Goal: Navigation & Orientation: Go to known website

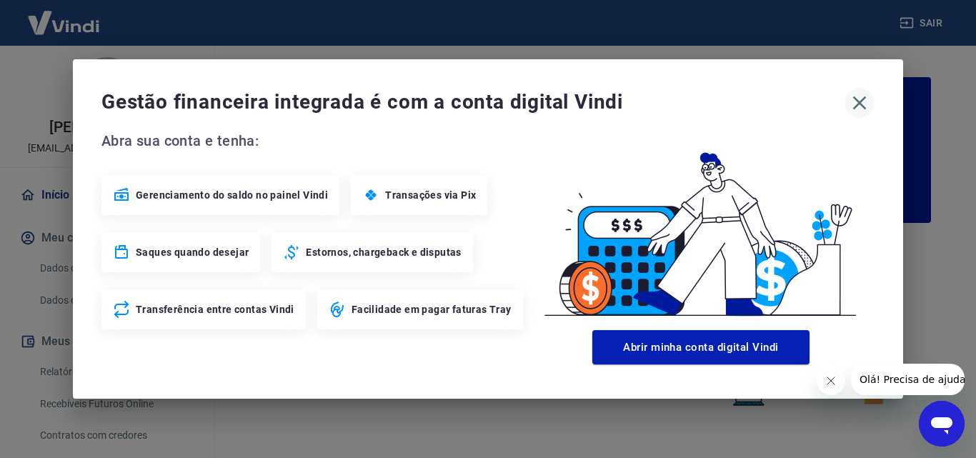
click at [863, 104] on icon "button" at bounding box center [859, 102] width 23 height 23
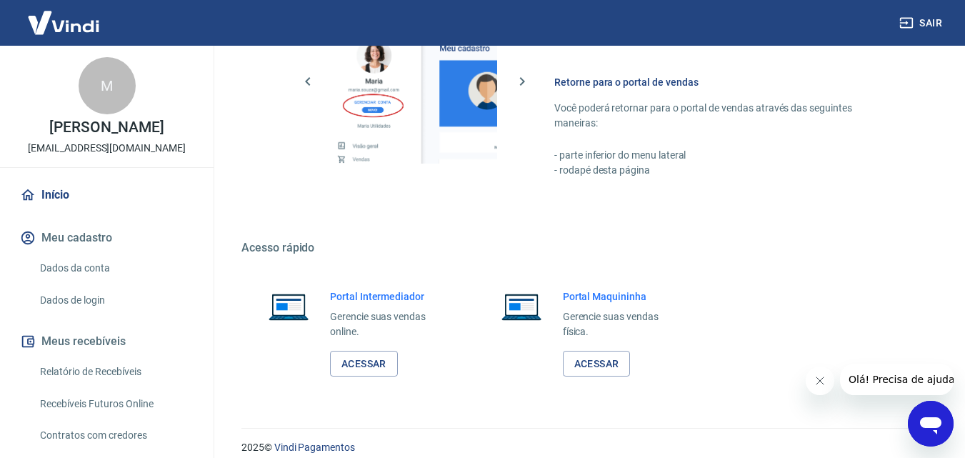
scroll to position [857, 0]
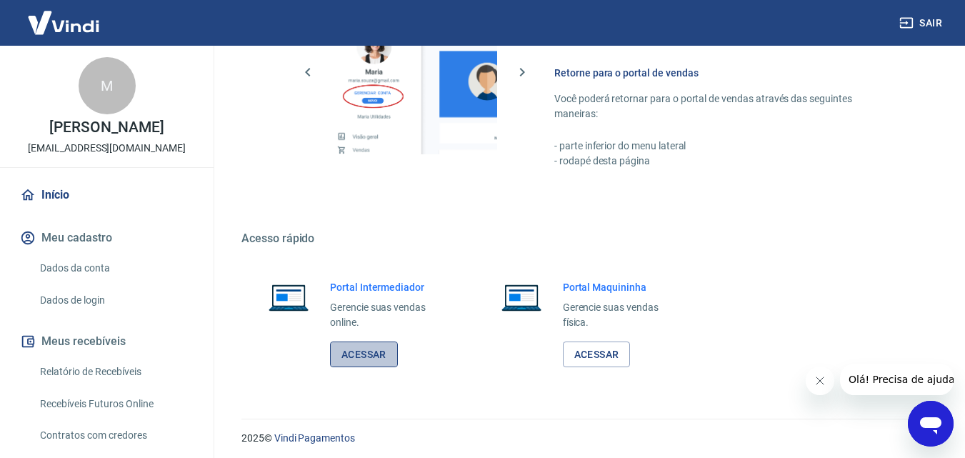
click at [369, 360] on link "Acessar" at bounding box center [364, 354] width 68 height 26
